Goal: Information Seeking & Learning: Learn about a topic

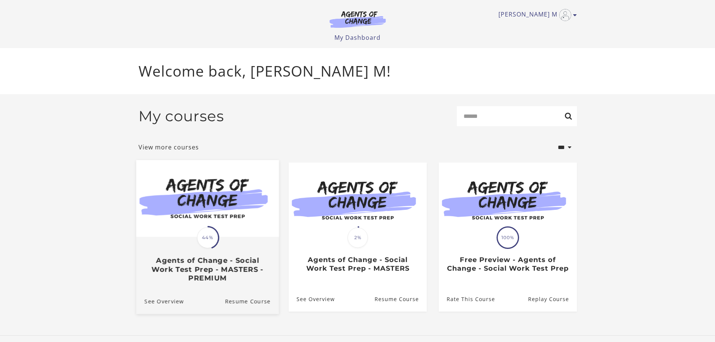
click at [192, 214] on img at bounding box center [207, 198] width 143 height 77
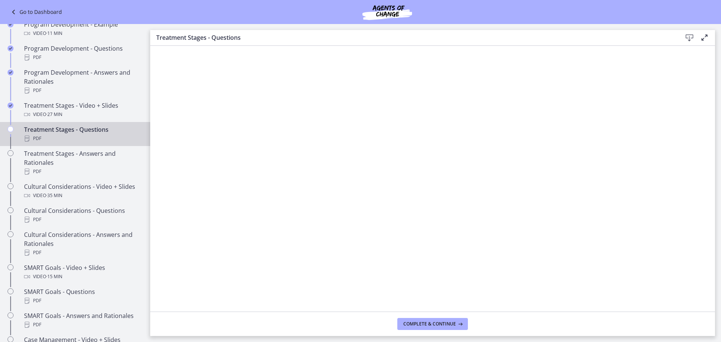
scroll to position [300, 0]
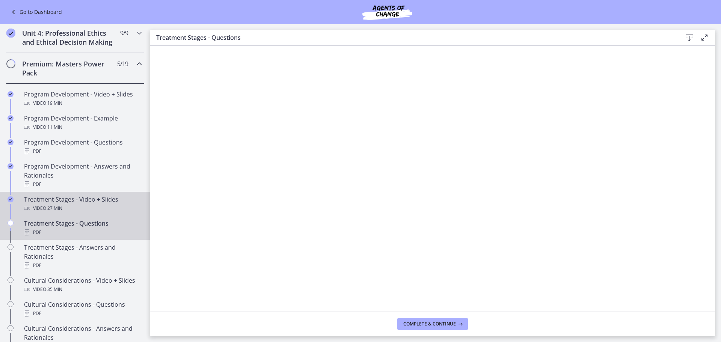
click at [40, 213] on div "Video · 27 min" at bounding box center [82, 208] width 117 height 9
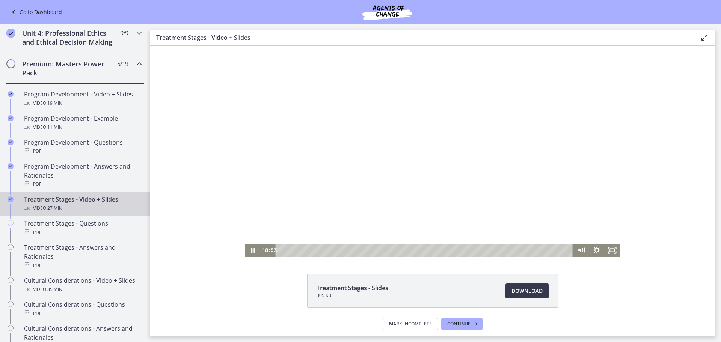
click at [442, 208] on div at bounding box center [432, 151] width 375 height 211
click at [493, 150] on div at bounding box center [432, 151] width 375 height 211
click at [346, 166] on div at bounding box center [432, 151] width 375 height 211
click at [396, 156] on div at bounding box center [432, 151] width 375 height 211
click at [372, 167] on div at bounding box center [432, 151] width 375 height 211
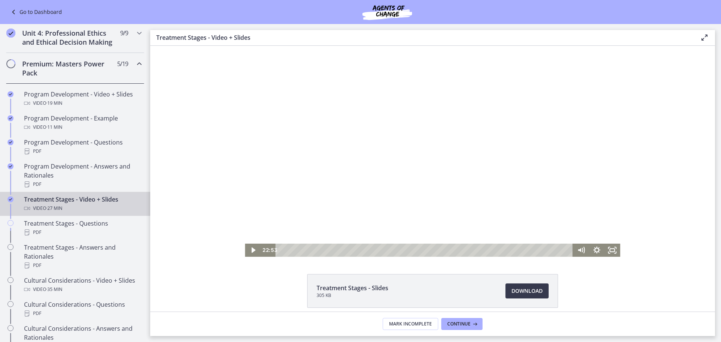
click at [432, 161] on div at bounding box center [432, 151] width 375 height 211
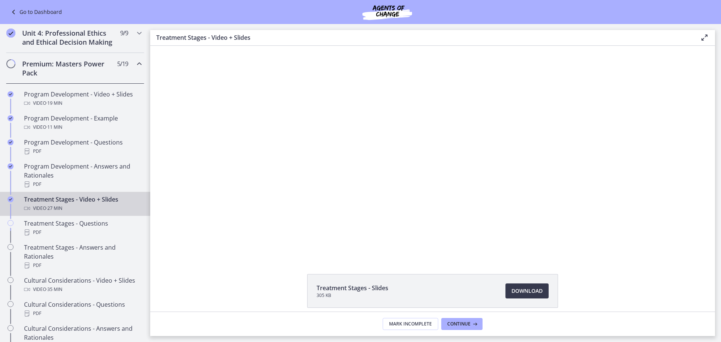
scroll to position [32, 0]
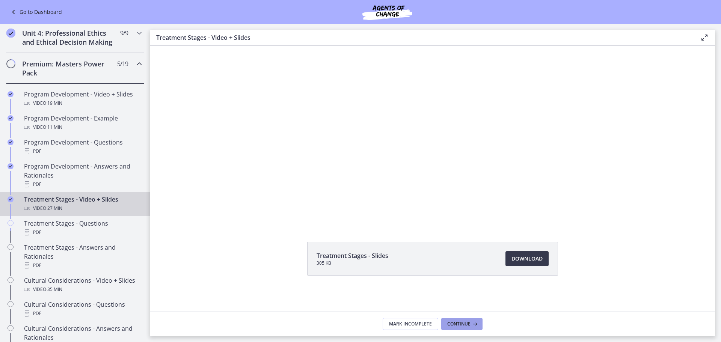
click at [468, 327] on button "Continue" at bounding box center [461, 324] width 41 height 12
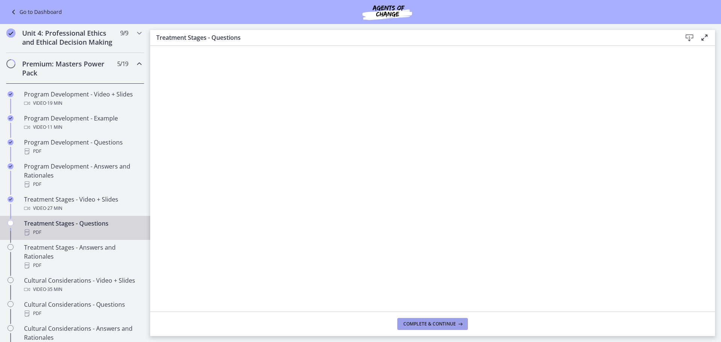
click at [413, 322] on span "Complete & continue" at bounding box center [429, 324] width 53 height 6
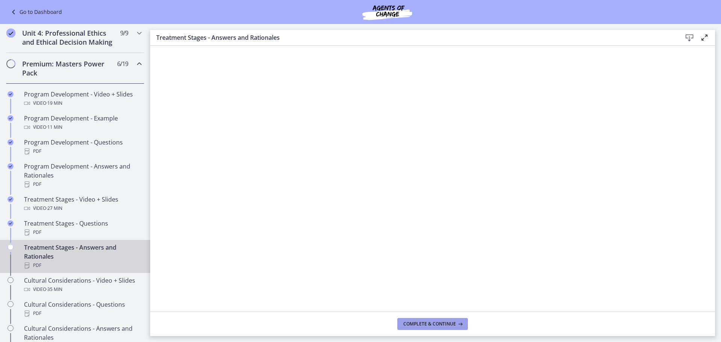
click at [424, 320] on button "Complete & continue" at bounding box center [432, 324] width 71 height 12
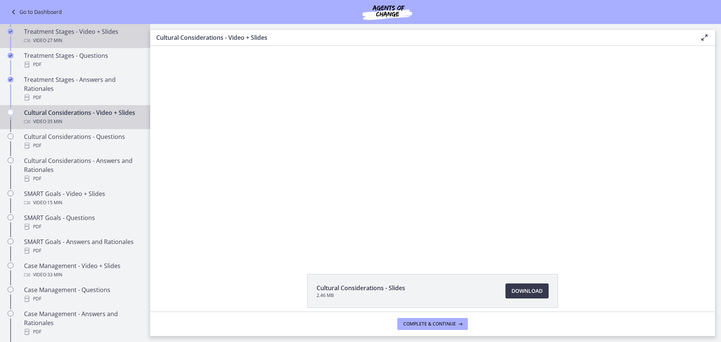
scroll to position [488, 0]
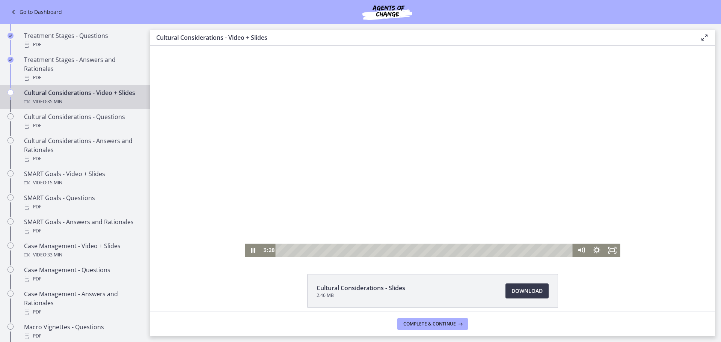
click at [399, 148] on div at bounding box center [432, 151] width 375 height 211
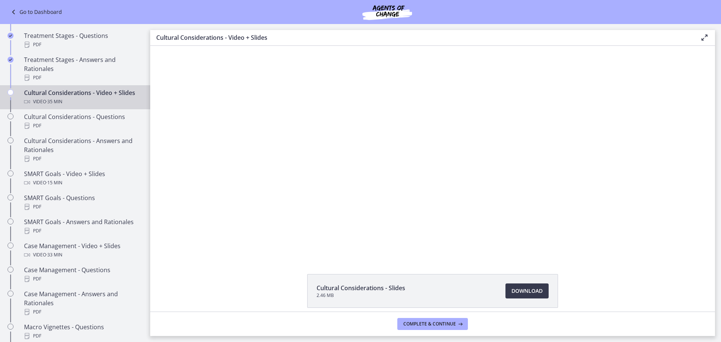
click at [399, 148] on div at bounding box center [432, 151] width 375 height 211
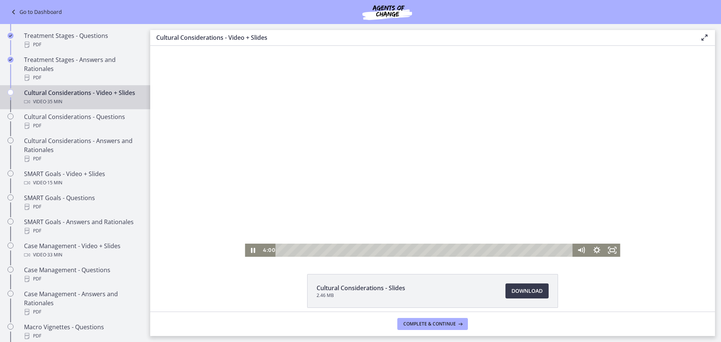
click at [399, 148] on div at bounding box center [432, 151] width 375 height 211
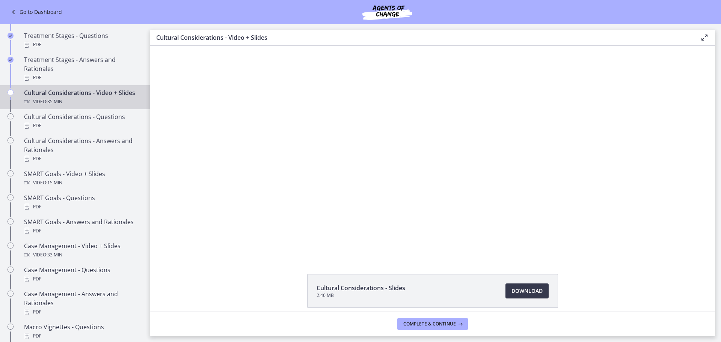
click at [399, 148] on div at bounding box center [432, 151] width 375 height 211
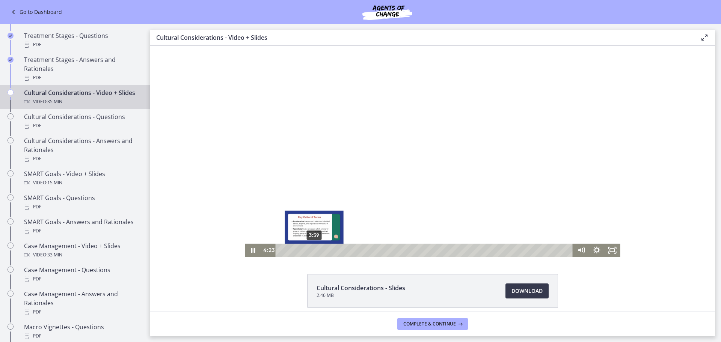
click at [311, 250] on div "3:59" at bounding box center [425, 250] width 288 height 13
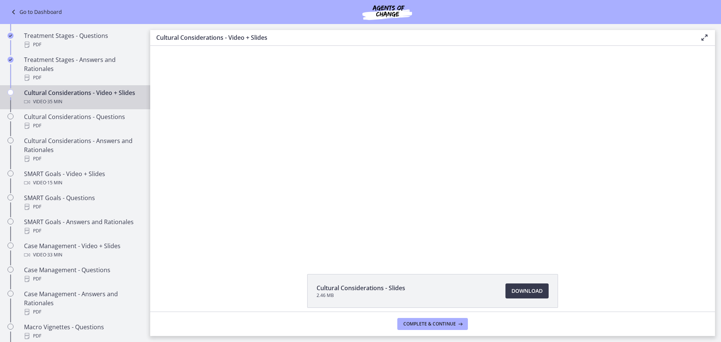
click at [295, 197] on div at bounding box center [432, 151] width 375 height 211
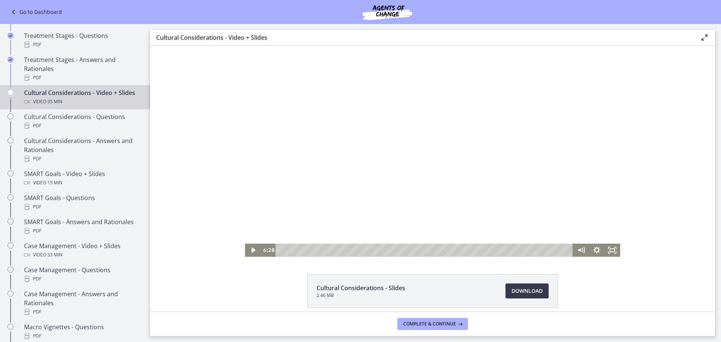
click at [319, 159] on div at bounding box center [432, 151] width 375 height 211
click at [445, 181] on div at bounding box center [432, 151] width 375 height 211
click at [403, 144] on div at bounding box center [432, 151] width 375 height 211
click at [414, 132] on div at bounding box center [432, 151] width 375 height 211
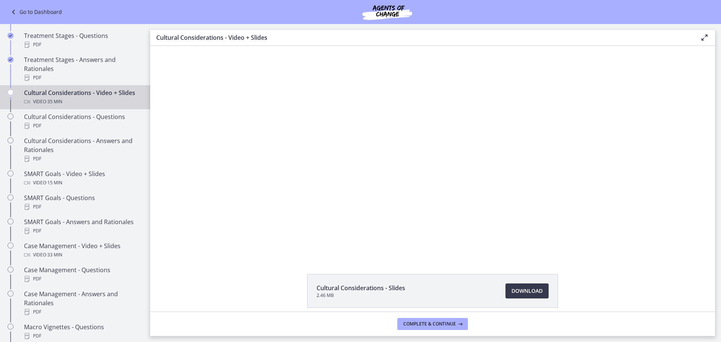
click at [411, 134] on div at bounding box center [432, 151] width 375 height 211
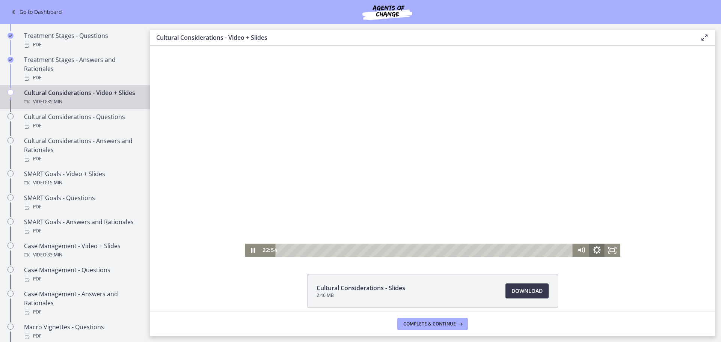
click at [591, 246] on icon "Show settings menu" at bounding box center [596, 250] width 19 height 16
click at [591, 246] on icon "Hide settings menu" at bounding box center [597, 250] width 16 height 13
click at [418, 167] on div at bounding box center [432, 151] width 375 height 211
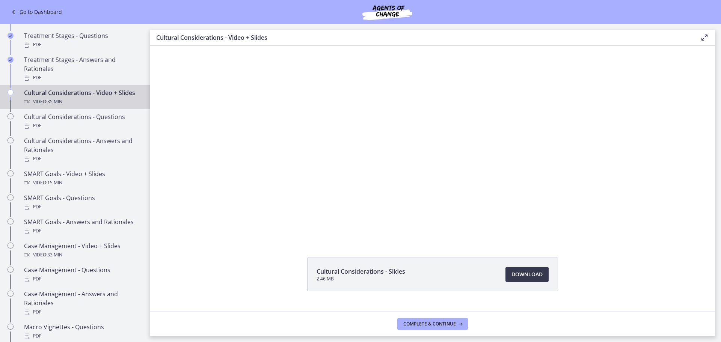
scroll to position [32, 0]
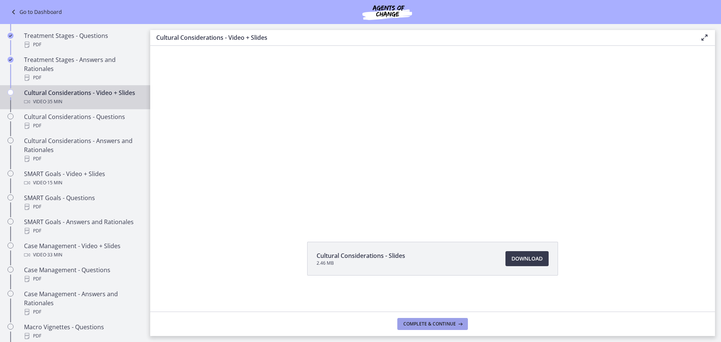
click at [431, 325] on span "Complete & continue" at bounding box center [429, 324] width 53 height 6
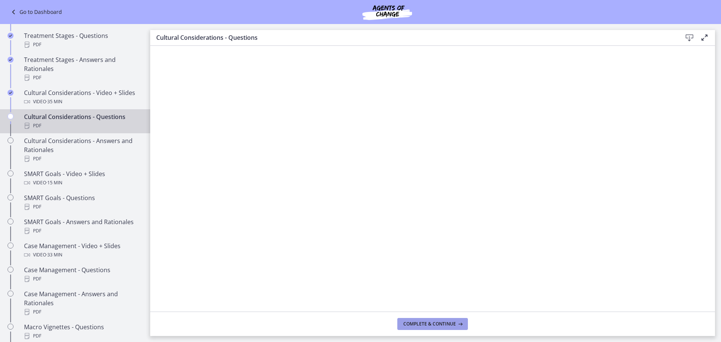
click at [453, 328] on button "Complete & continue" at bounding box center [432, 324] width 71 height 12
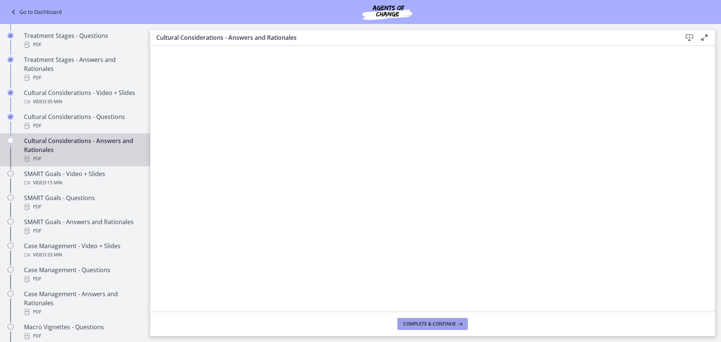
click at [412, 323] on span "Complete & continue" at bounding box center [429, 324] width 53 height 6
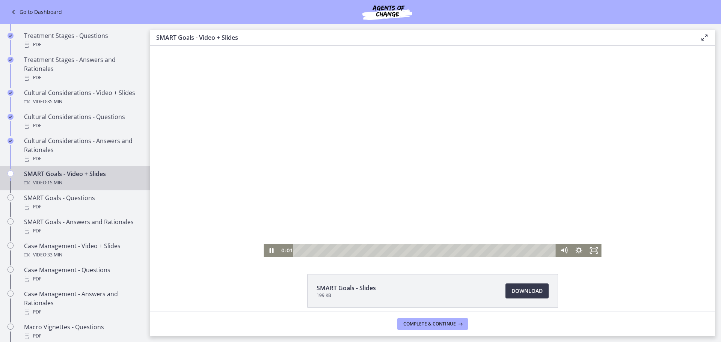
click at [391, 205] on div at bounding box center [431, 151] width 337 height 211
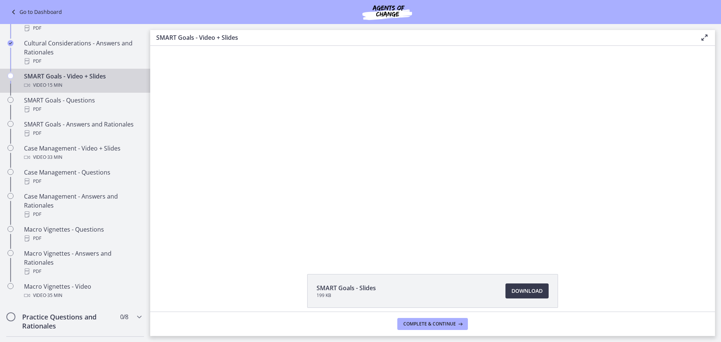
scroll to position [579, 0]
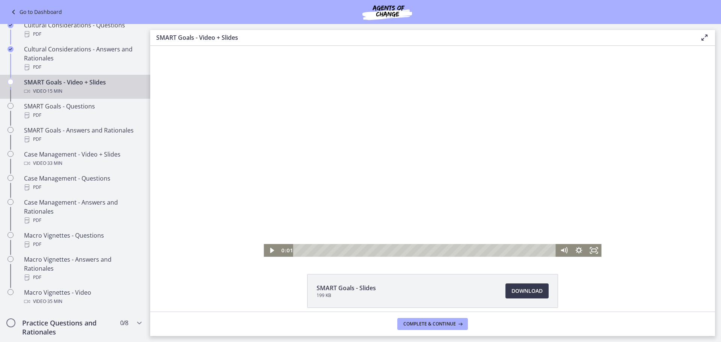
click at [440, 161] on div at bounding box center [431, 151] width 337 height 211
click at [461, 218] on div at bounding box center [431, 151] width 337 height 211
click at [349, 205] on div at bounding box center [431, 151] width 337 height 211
click at [418, 154] on div at bounding box center [431, 151] width 337 height 211
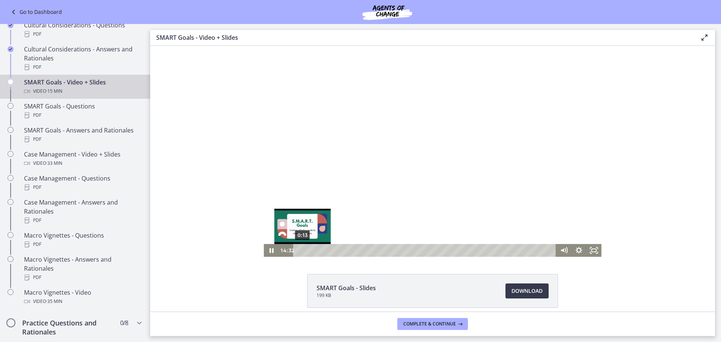
click at [300, 251] on div "0:13" at bounding box center [426, 250] width 254 height 13
click at [306, 251] on div "0:35" at bounding box center [426, 250] width 254 height 13
click at [309, 251] on div "0:47" at bounding box center [426, 250] width 254 height 13
click at [313, 251] on div "1:00" at bounding box center [426, 250] width 254 height 13
click at [306, 250] on div "0:34" at bounding box center [426, 250] width 254 height 13
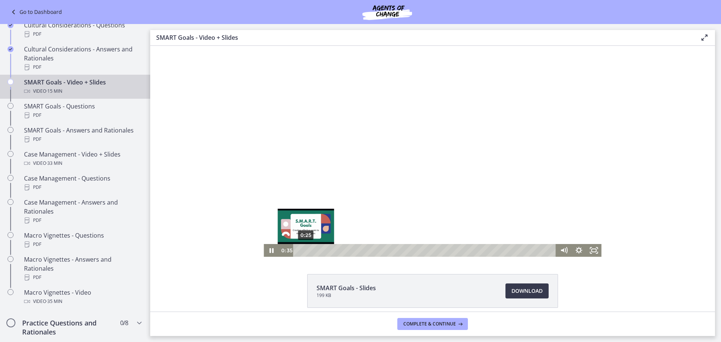
click at [303, 250] on div "0:25" at bounding box center [426, 250] width 254 height 13
click at [303, 250] on div "Playbar" at bounding box center [305, 250] width 4 height 4
click at [303, 250] on div "0:23" at bounding box center [426, 250] width 254 height 13
click at [320, 249] on div "1:23" at bounding box center [426, 250] width 254 height 13
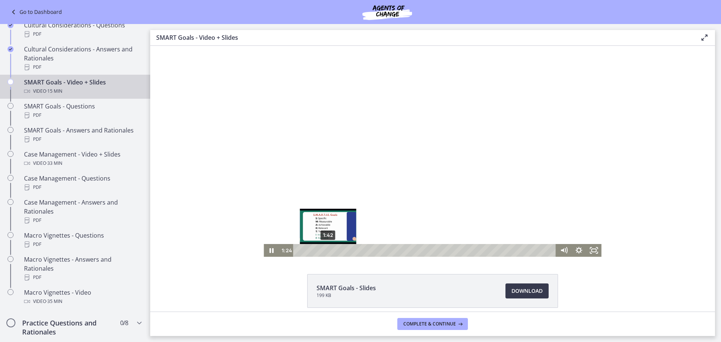
click at [327, 250] on div "1:42" at bounding box center [426, 250] width 254 height 13
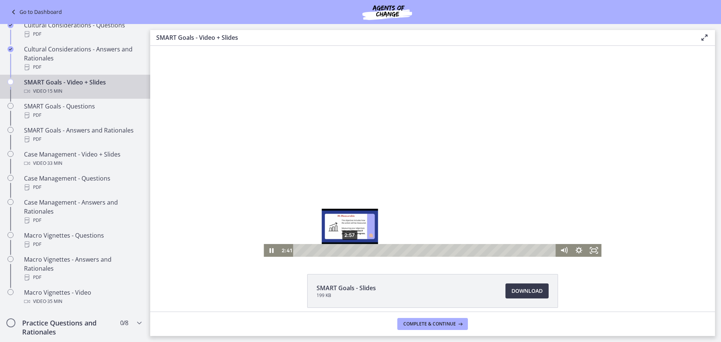
click at [347, 252] on div "2:57" at bounding box center [426, 250] width 254 height 13
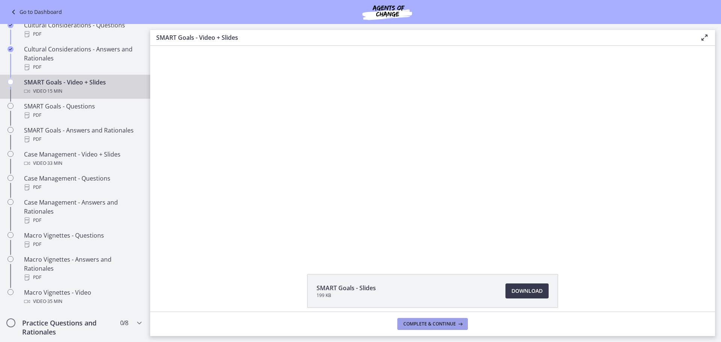
click at [412, 323] on span "Complete & continue" at bounding box center [429, 324] width 53 height 6
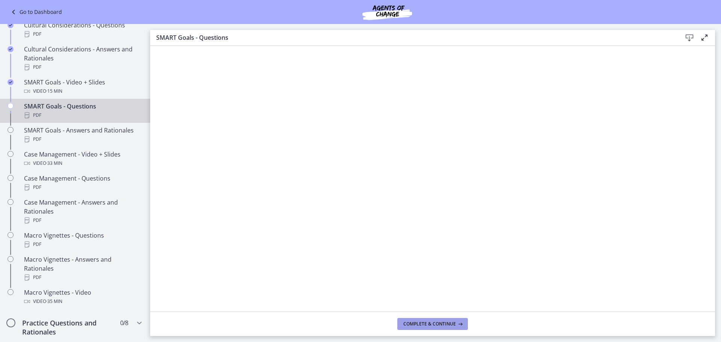
click at [420, 322] on span "Complete & continue" at bounding box center [429, 324] width 53 height 6
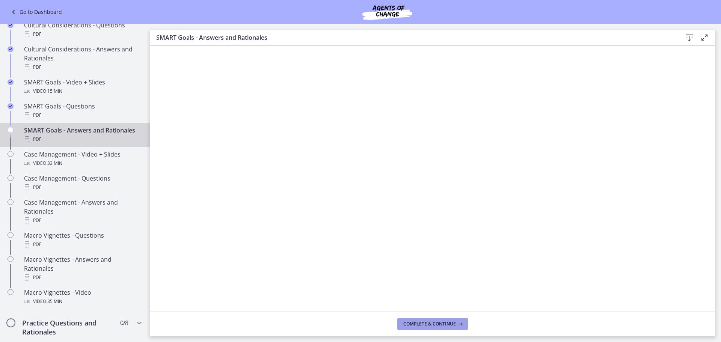
click at [413, 323] on span "Complete & continue" at bounding box center [429, 324] width 53 height 6
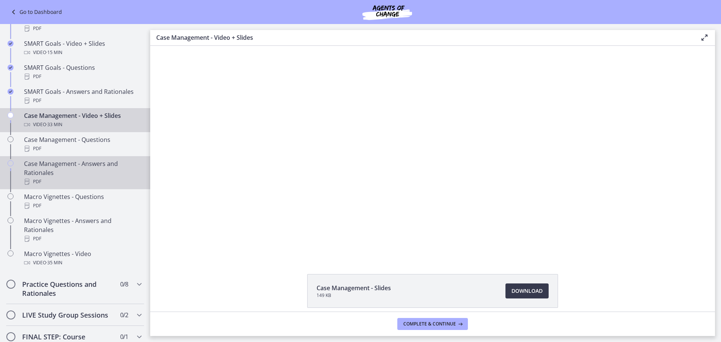
scroll to position [638, 0]
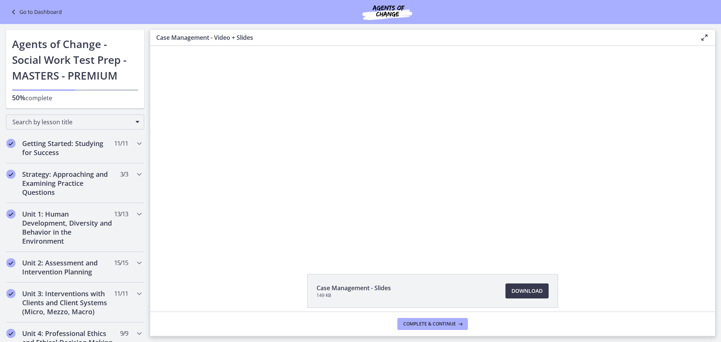
scroll to position [638, 0]
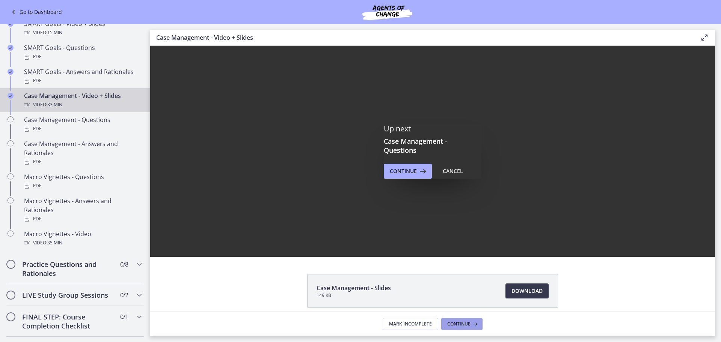
click at [457, 326] on span "Continue" at bounding box center [458, 324] width 23 height 6
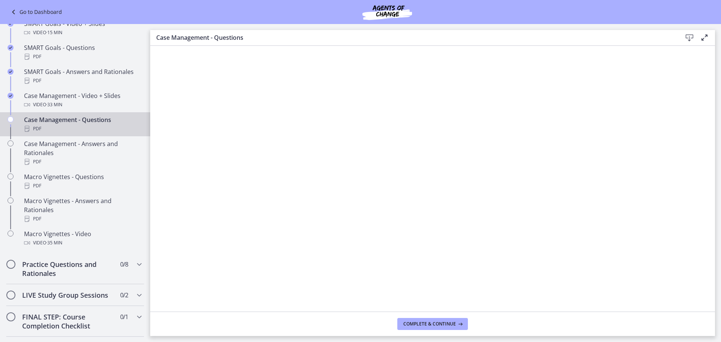
click at [429, 318] on footer "Complete & continue" at bounding box center [432, 324] width 564 height 24
click at [432, 320] on button "Complete & continue" at bounding box center [432, 324] width 71 height 12
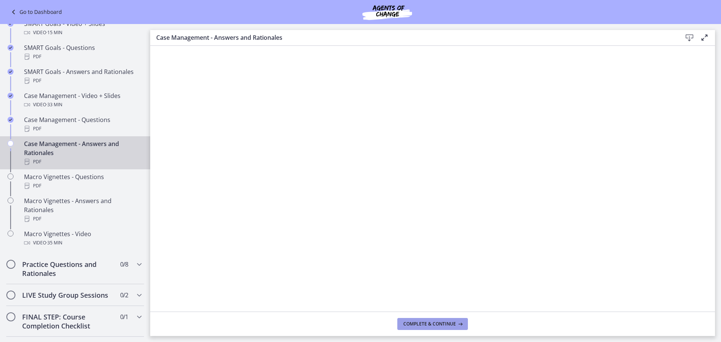
click at [405, 320] on button "Complete & continue" at bounding box center [432, 324] width 71 height 12
